Goal: Task Accomplishment & Management: Complete application form

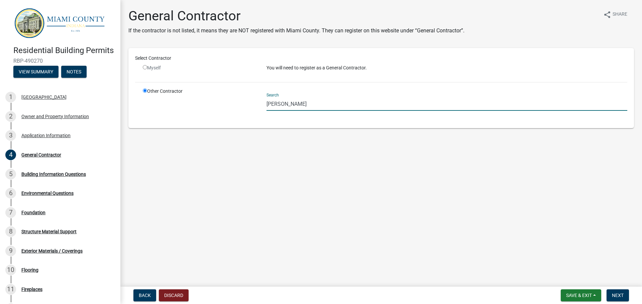
drag, startPoint x: 306, startPoint y: 103, endPoint x: 214, endPoint y: 107, distance: 92.0
click at [214, 107] on div "Other Contractor Search [PERSON_NAME]" at bounding box center [385, 105] width 494 height 34
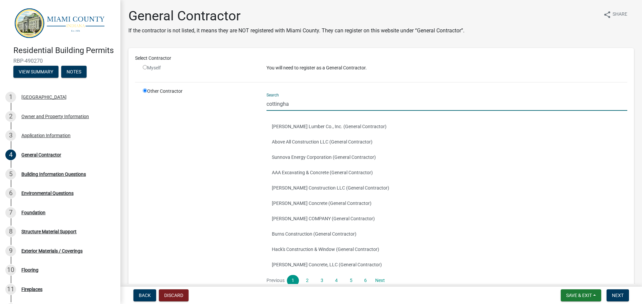
type input "[PERSON_NAME]"
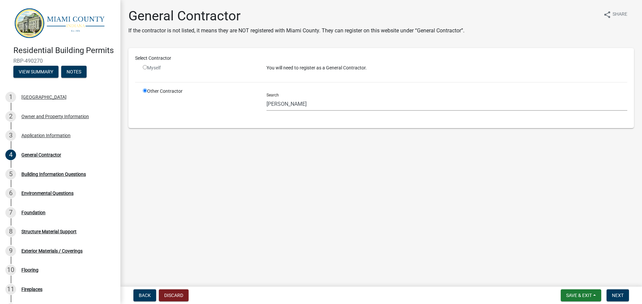
click at [34, 22] on img at bounding box center [61, 23] width 96 height 32
click at [569, 294] on span "Save & Exit" at bounding box center [579, 295] width 26 height 5
click at [571, 283] on button "Save & Exit" at bounding box center [573, 278] width 53 height 16
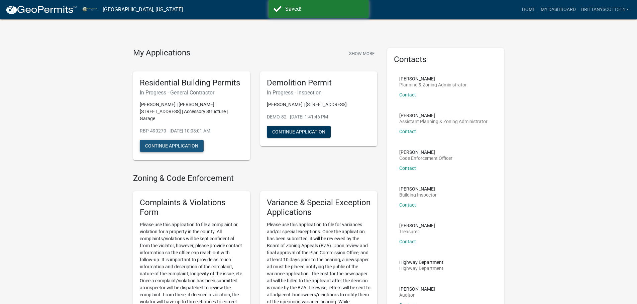
click at [176, 143] on button "Continue Application" at bounding box center [172, 146] width 64 height 12
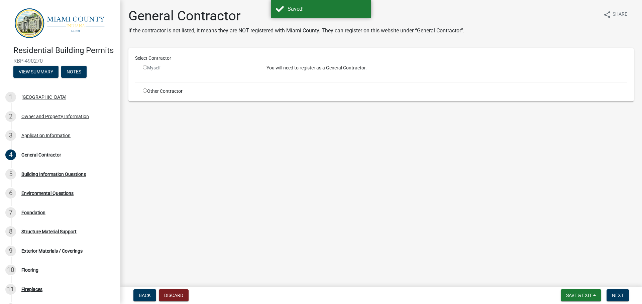
click at [143, 91] on input "radio" at bounding box center [145, 91] width 4 height 4
radio input "true"
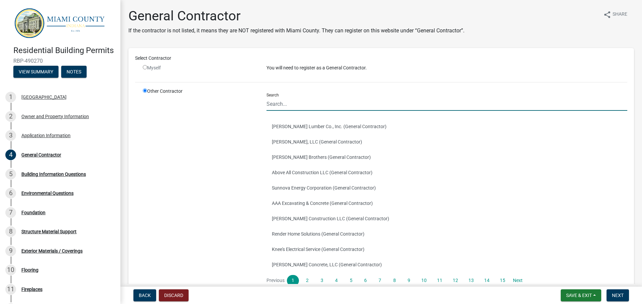
click at [314, 105] on input "Search" at bounding box center [446, 104] width 361 height 14
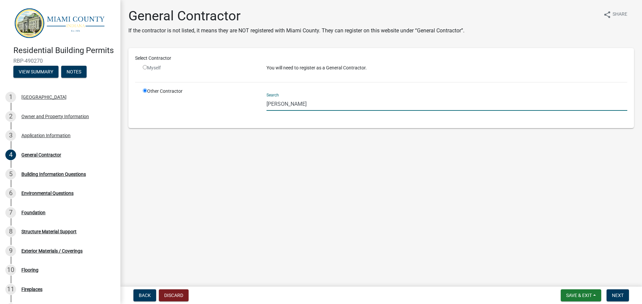
type input "[PERSON_NAME]"
